Goal: Transaction & Acquisition: Obtain resource

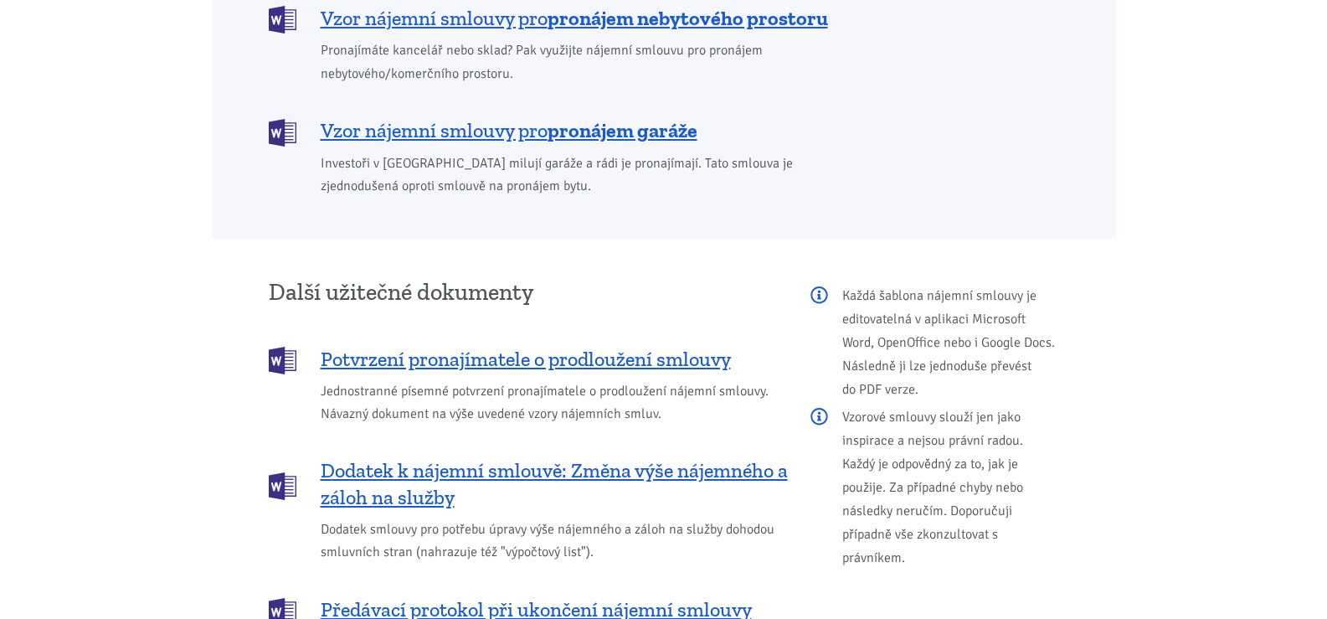
scroll to position [1791, 0]
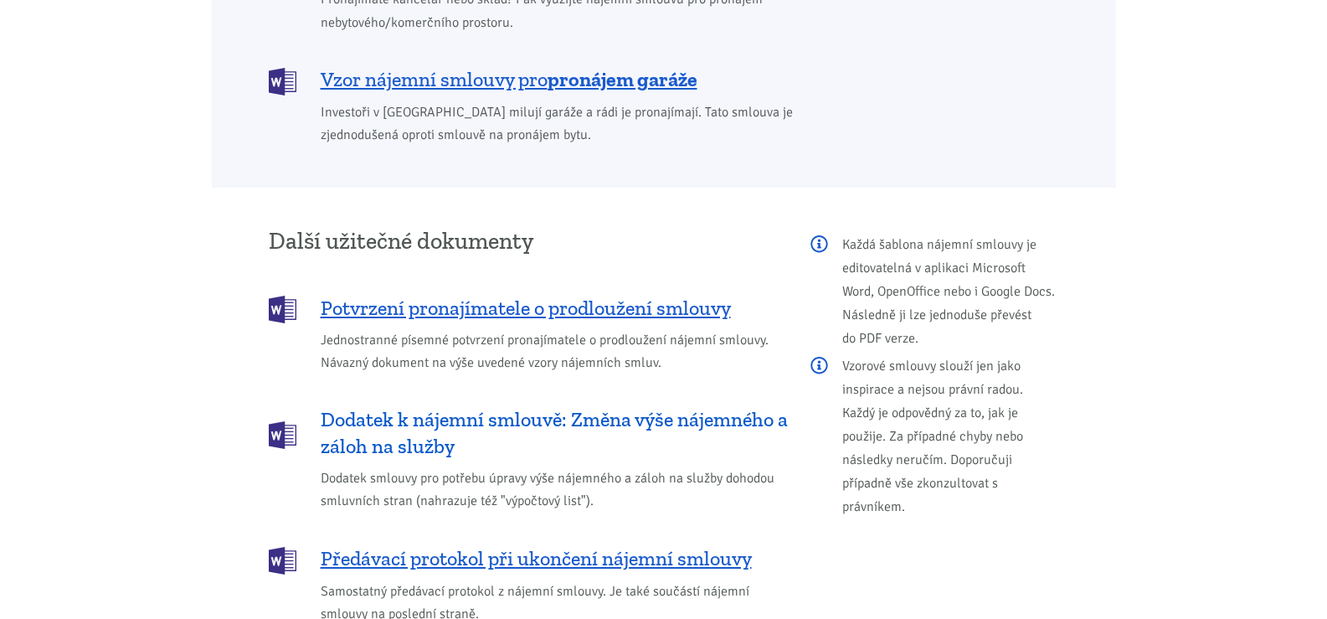
click at [689, 406] on span "Dodatek k nájemní smlouvě: Změna výše nájemného a záloh na služby" at bounding box center [554, 433] width 467 height 54
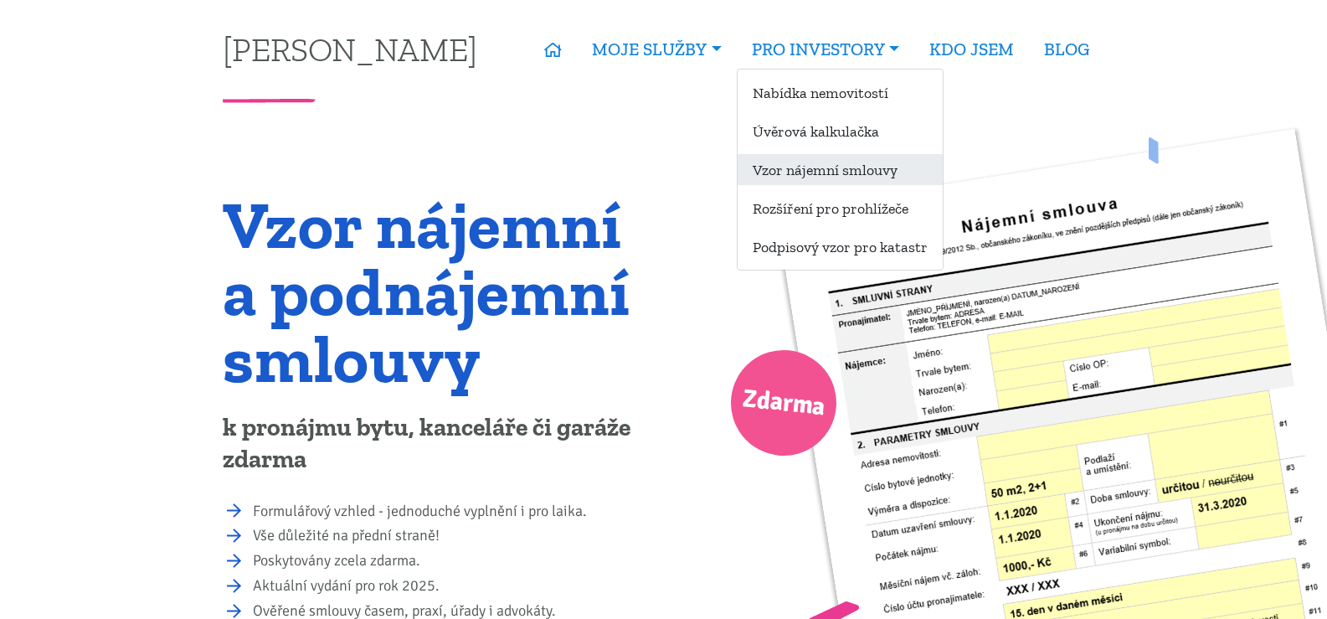
click at [781, 156] on link "Vzor nájemní smlouvy" at bounding box center [840, 169] width 205 height 31
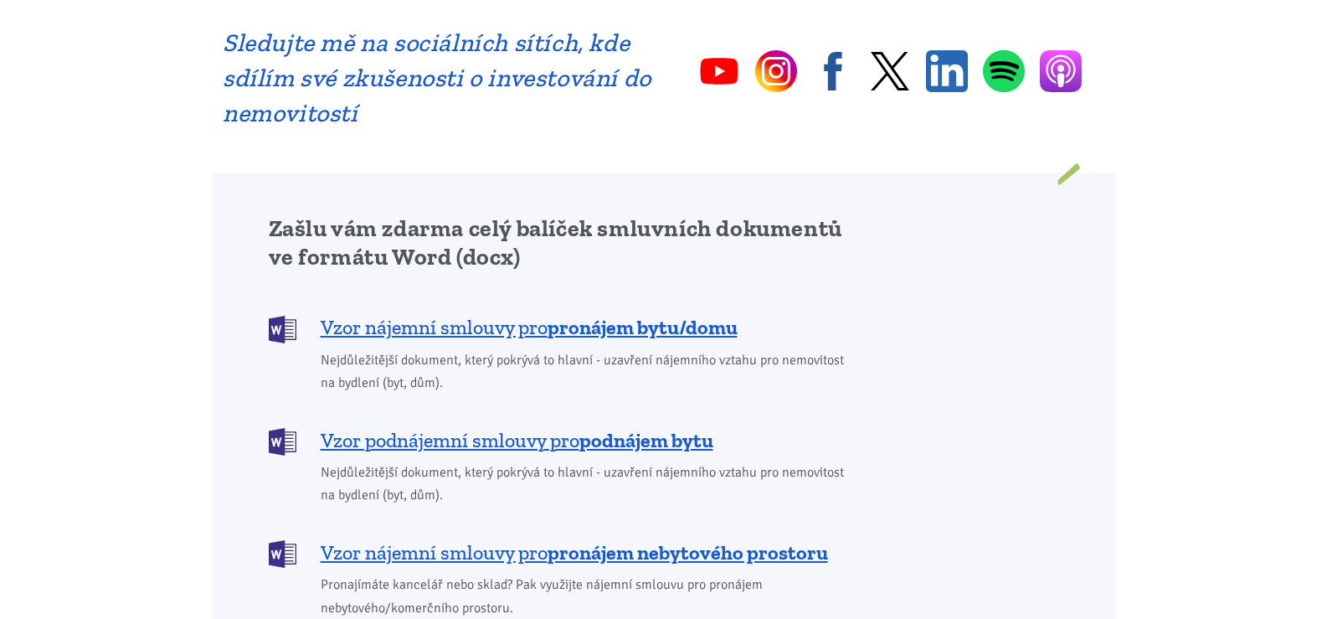
scroll to position [1223, 0]
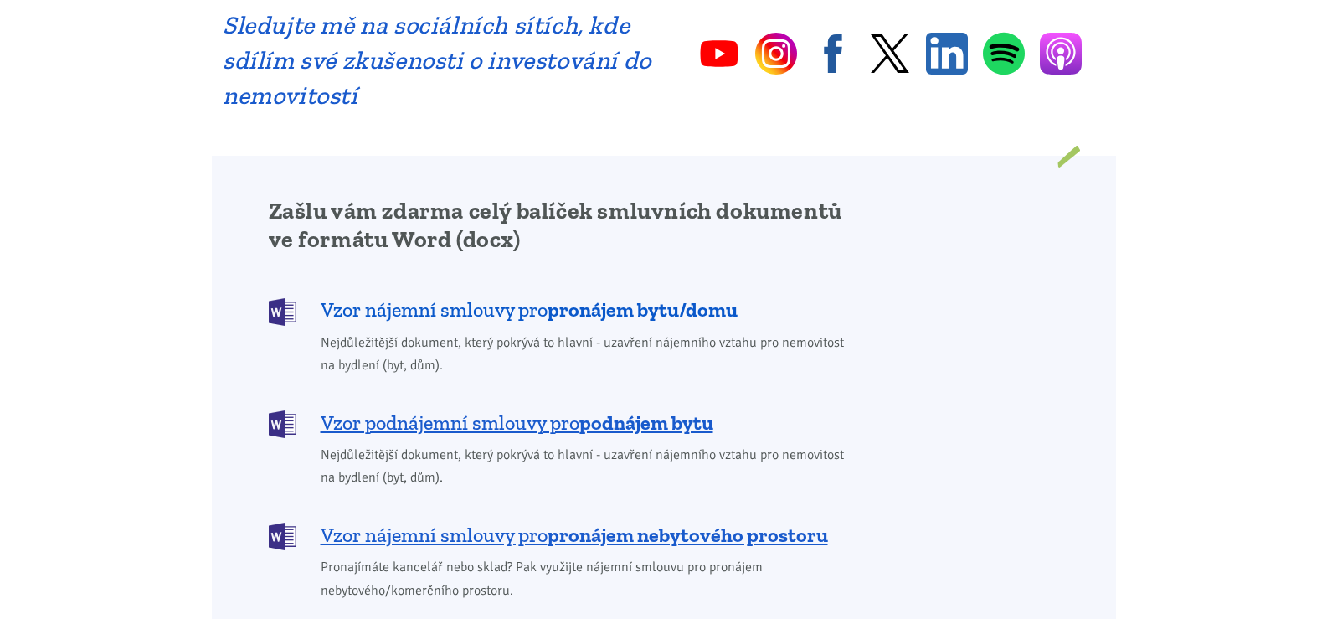
click at [504, 296] on span "Vzor nájemní smlouvy pro pronájem bytu/domu" at bounding box center [529, 309] width 417 height 27
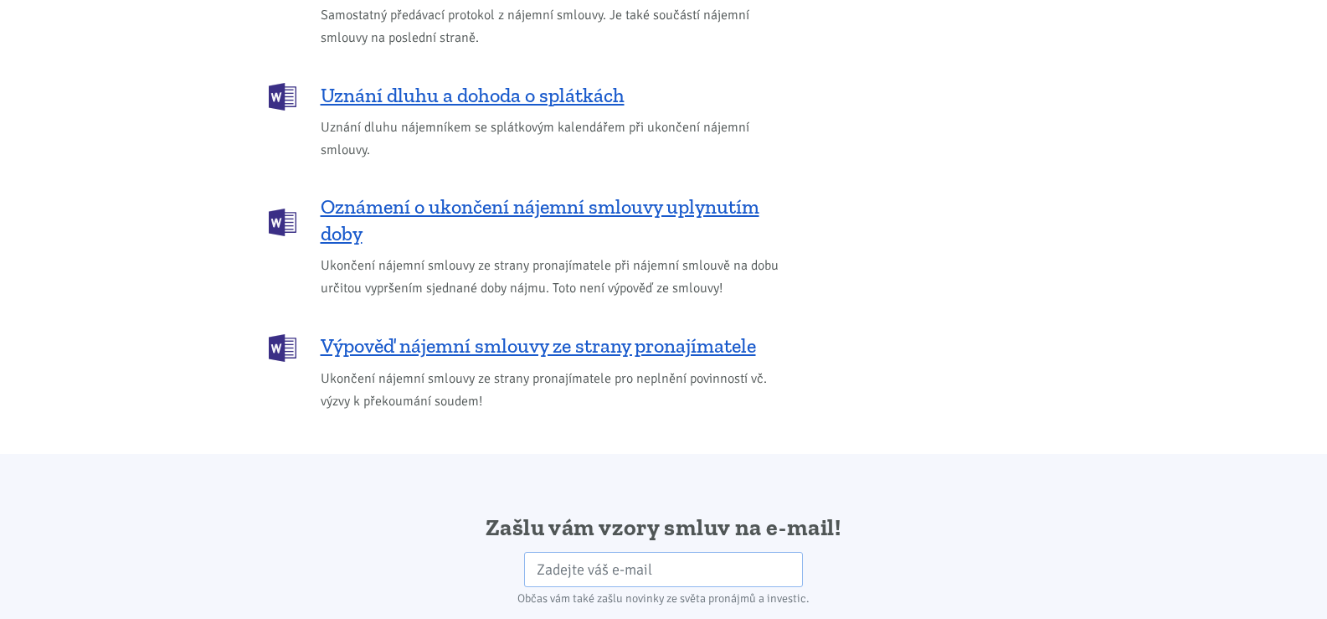
scroll to position [2832, 0]
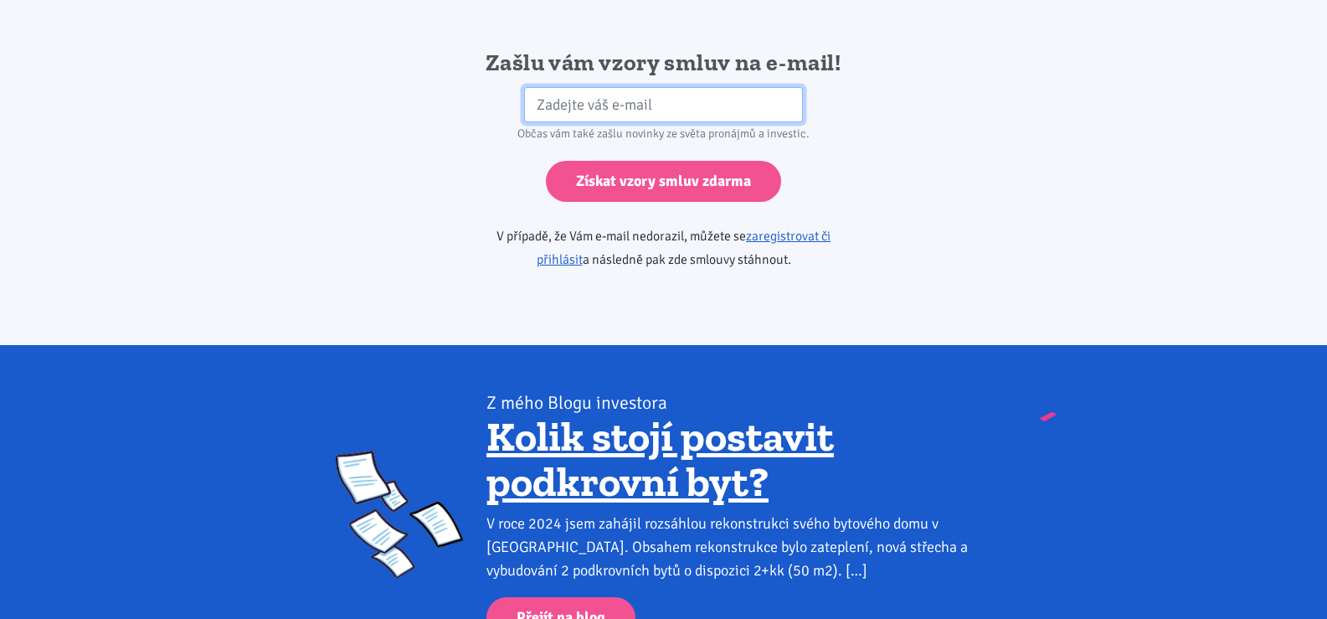
click at [601, 87] on input "email" at bounding box center [663, 105] width 279 height 36
type input "platas1988@seznam.cz"
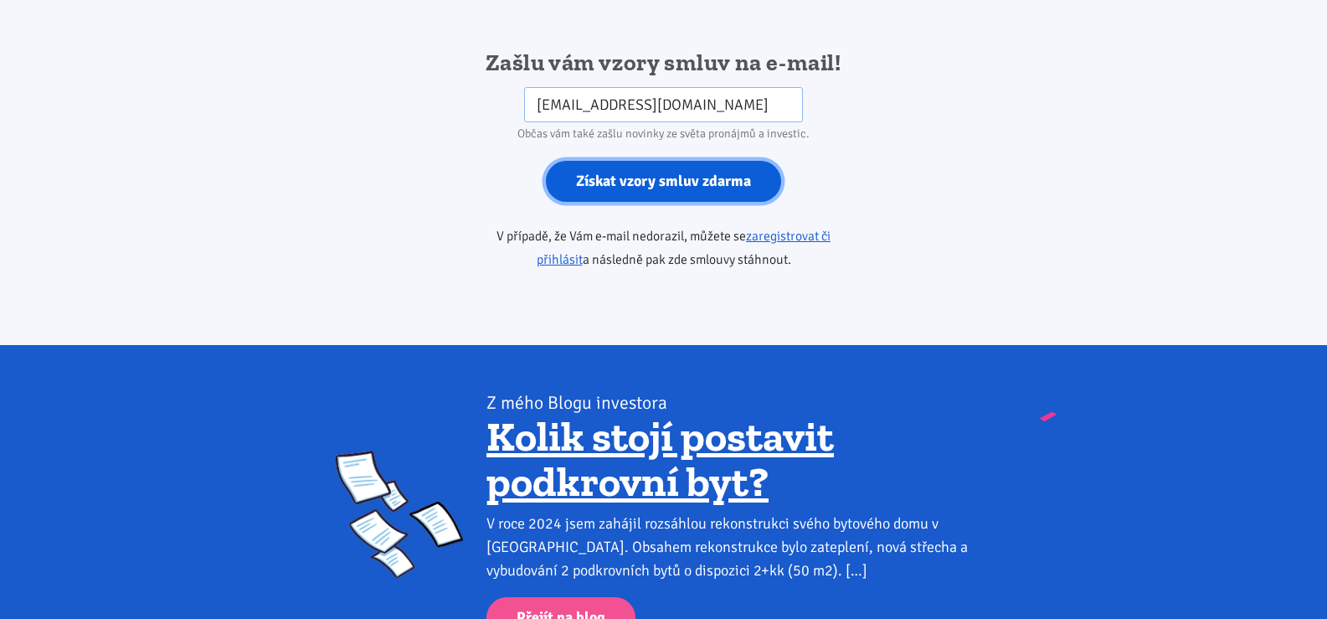
click at [669, 168] on input "Získat vzory smluv zdarma" at bounding box center [663, 181] width 235 height 41
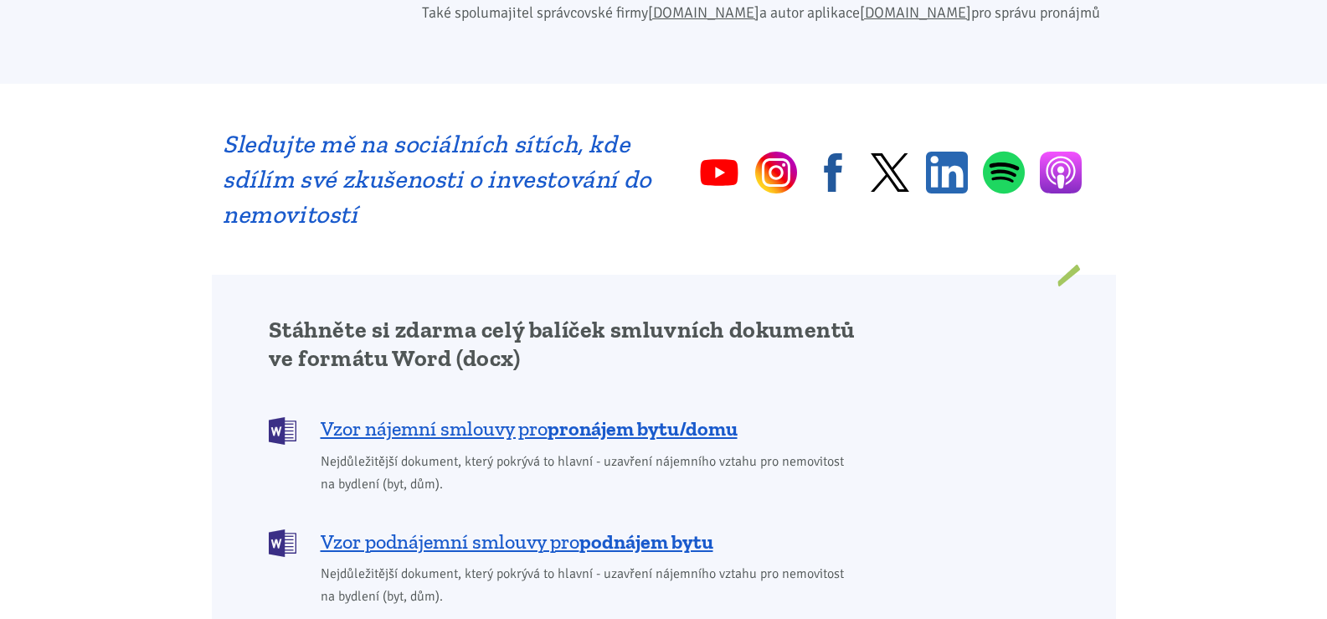
scroll to position [1222, 0]
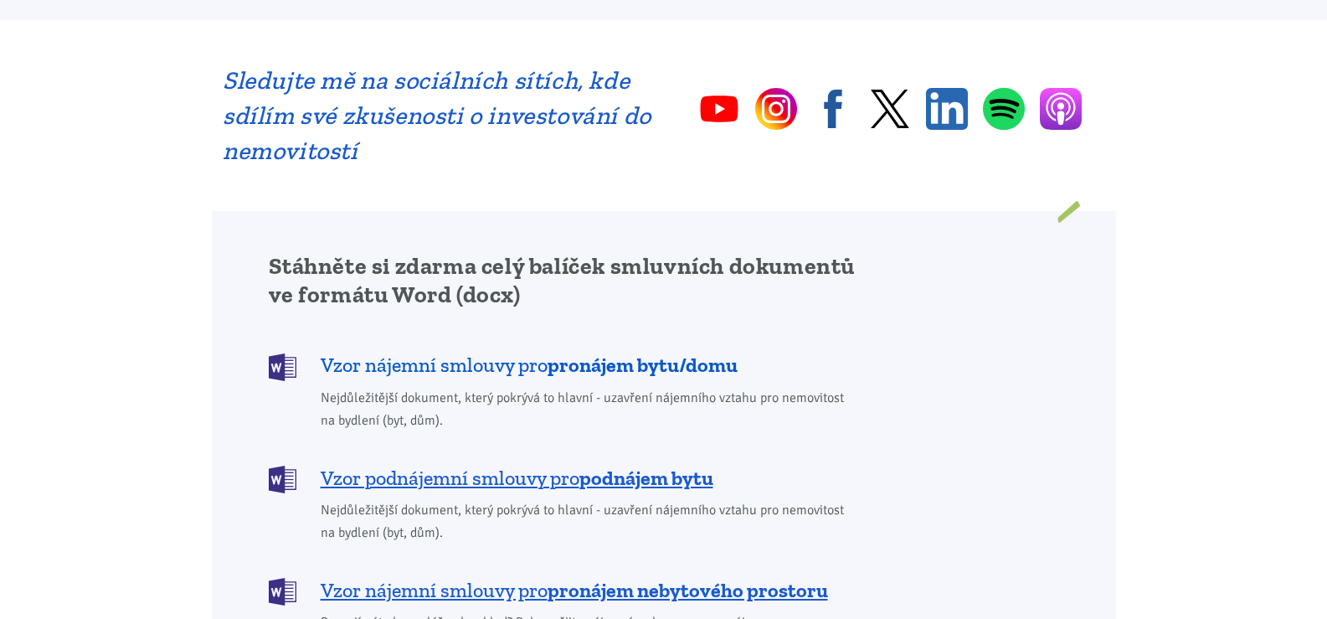
click at [562, 353] on b "pronájem bytu/domu" at bounding box center [643, 365] width 190 height 24
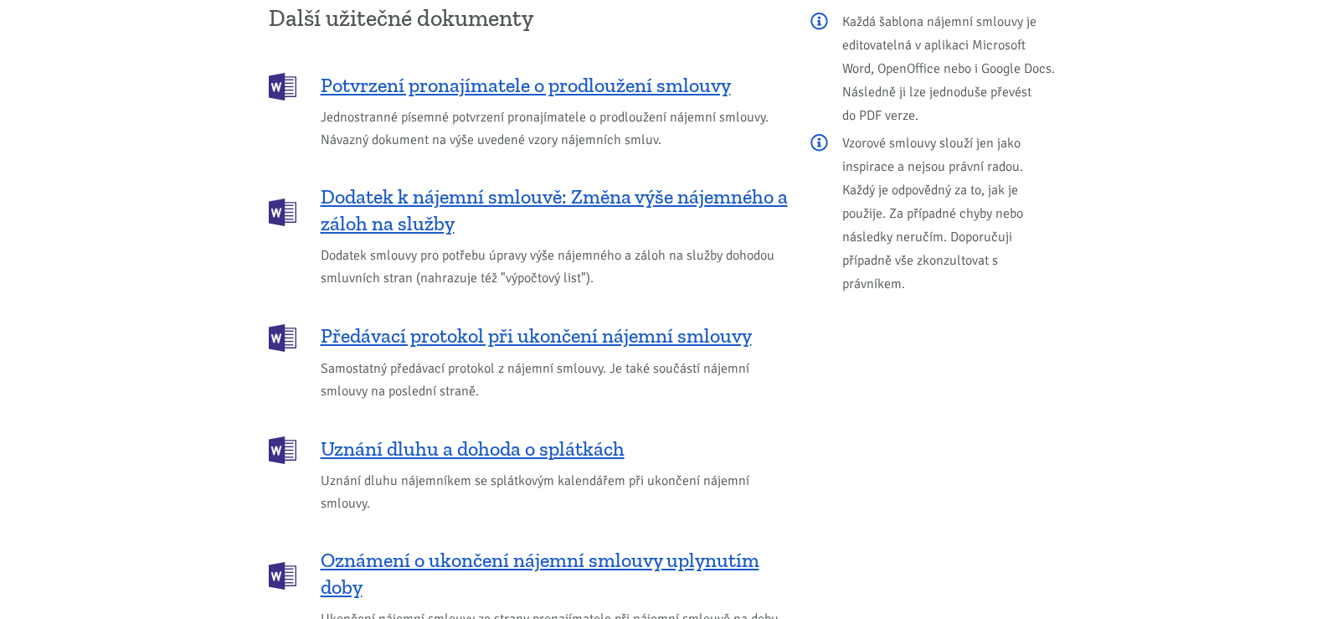
scroll to position [2025, 0]
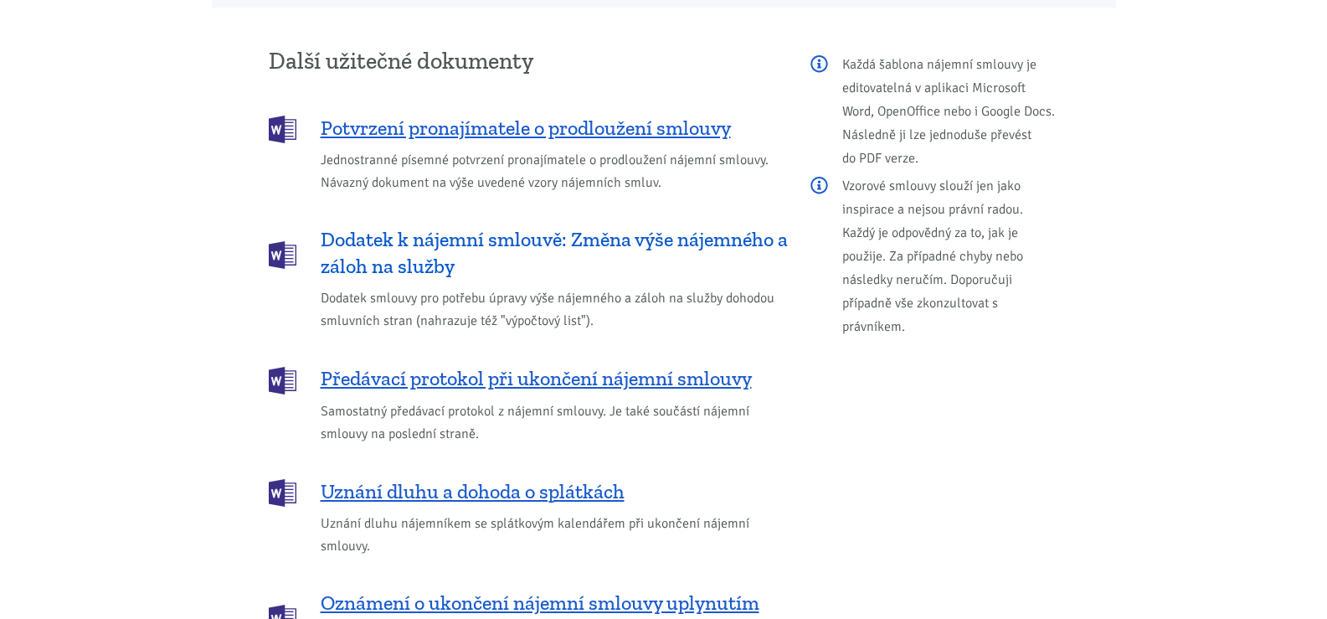
click at [458, 226] on span "Dodatek k nájemní smlouvě: Změna výše nájemného a záloh na služby" at bounding box center [554, 253] width 467 height 54
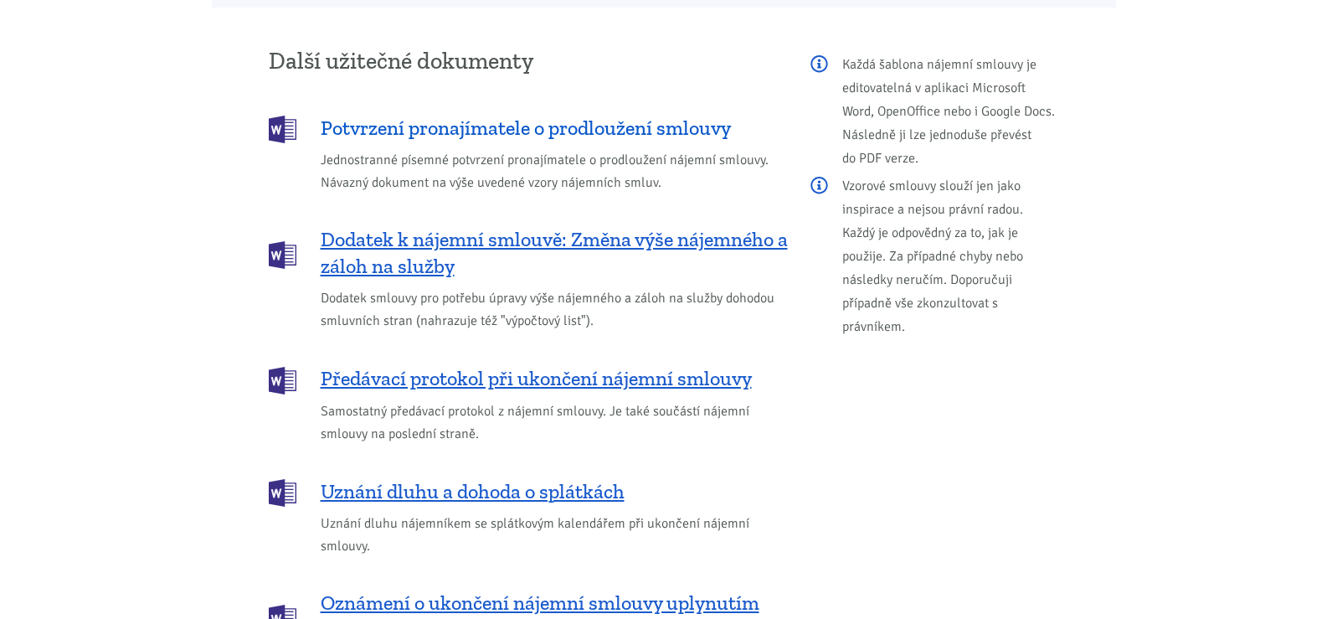
click at [398, 115] on span "Potvrzení pronajímatele o prodloužení smlouvy" at bounding box center [526, 128] width 410 height 27
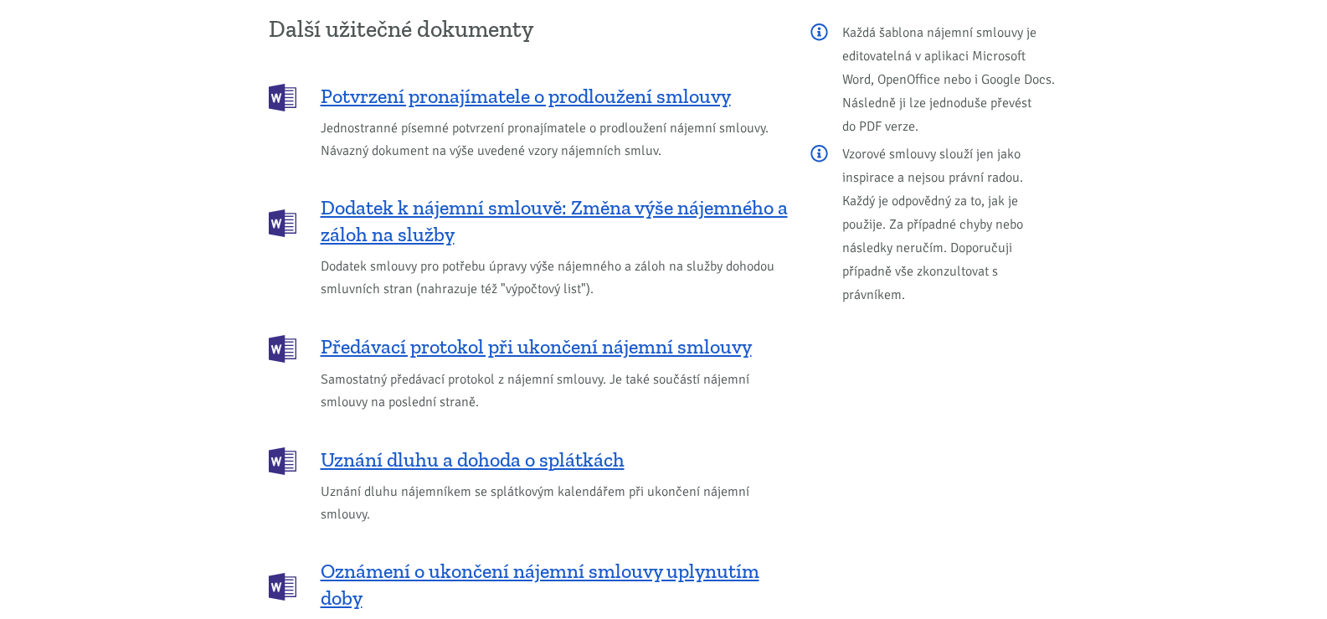
scroll to position [1520, 0]
